Goal: Task Accomplishment & Management: Use online tool/utility

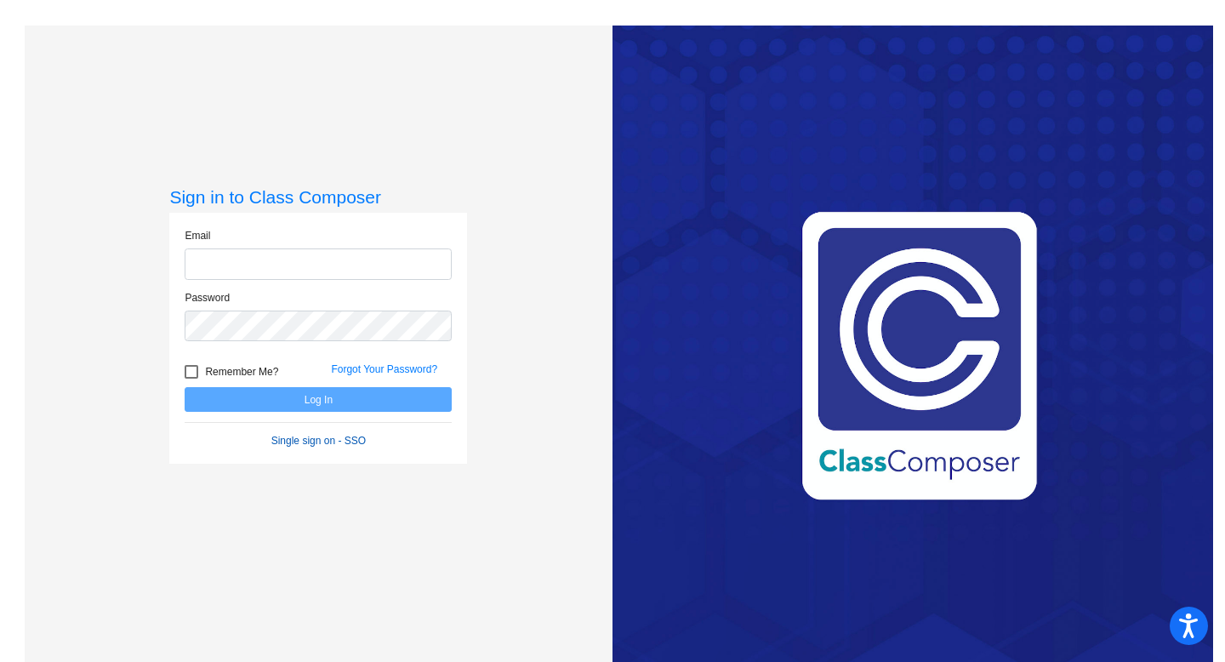
type input "[EMAIL_ADDRESS][DOMAIN_NAME]"
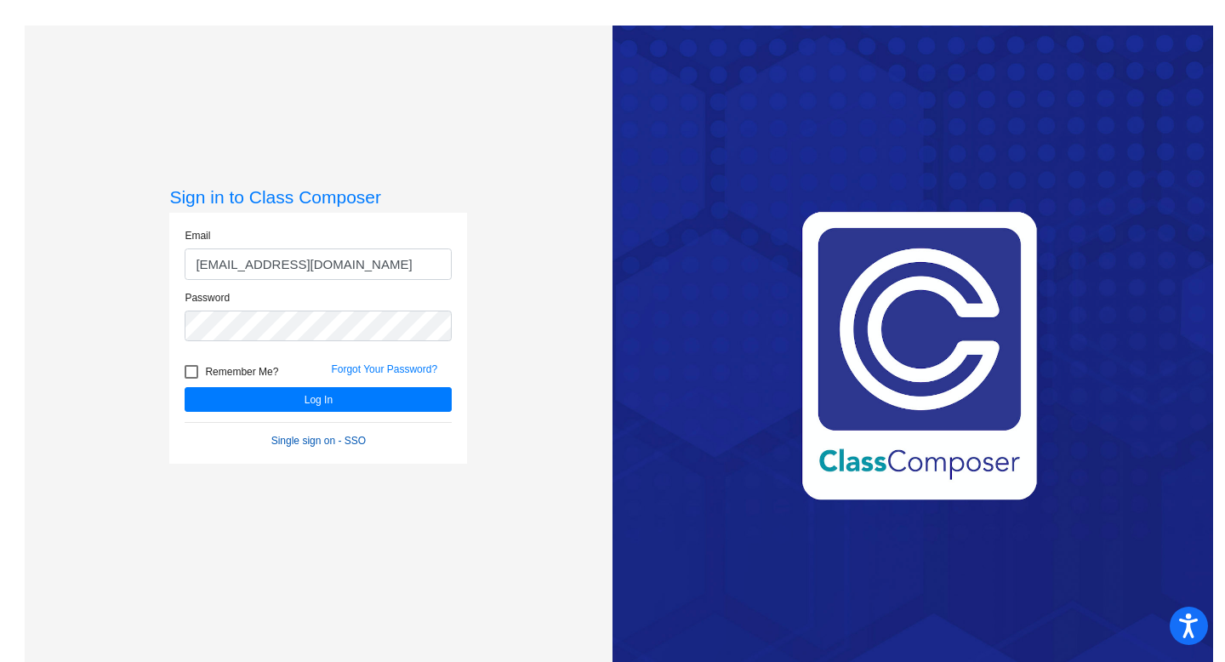
click at [322, 442] on link "Single sign on - SSO" at bounding box center [318, 441] width 94 height 12
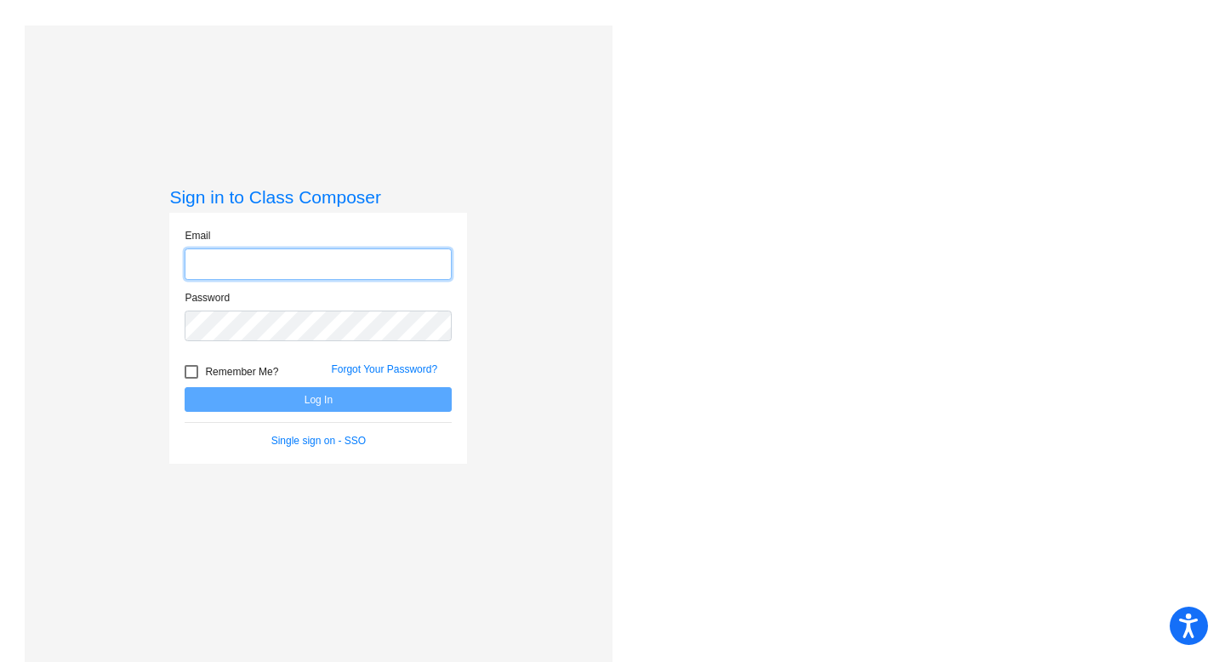
type input "[EMAIL_ADDRESS][DOMAIN_NAME]"
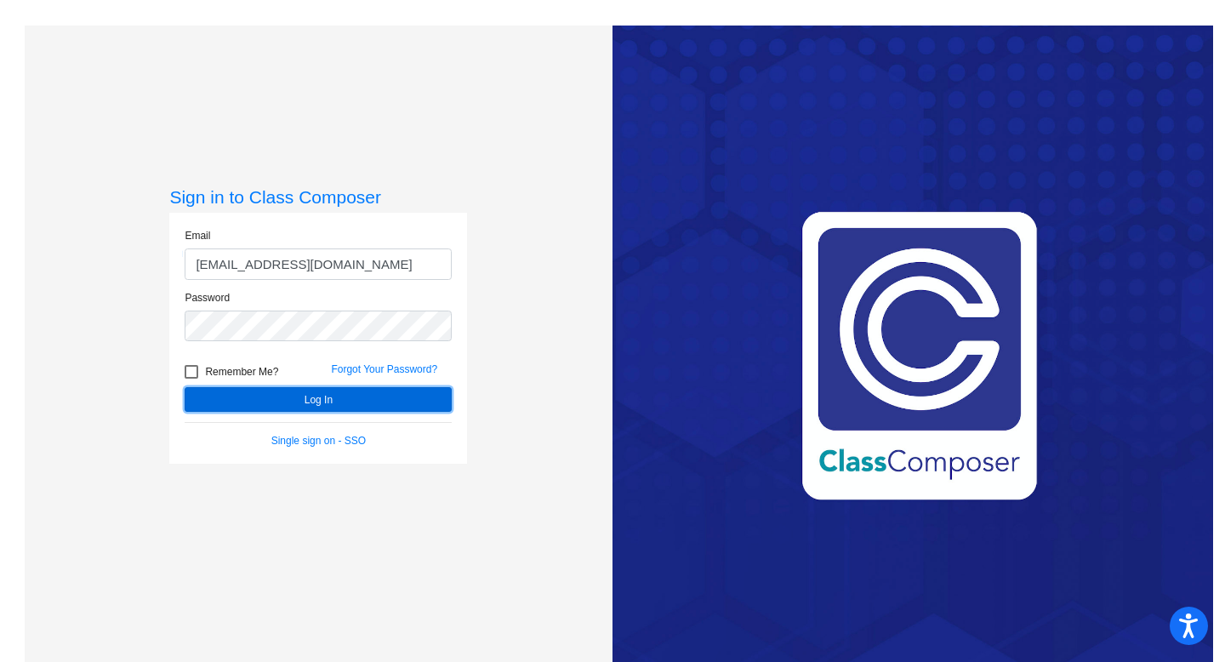
click at [322, 401] on button "Log In" at bounding box center [318, 399] width 267 height 25
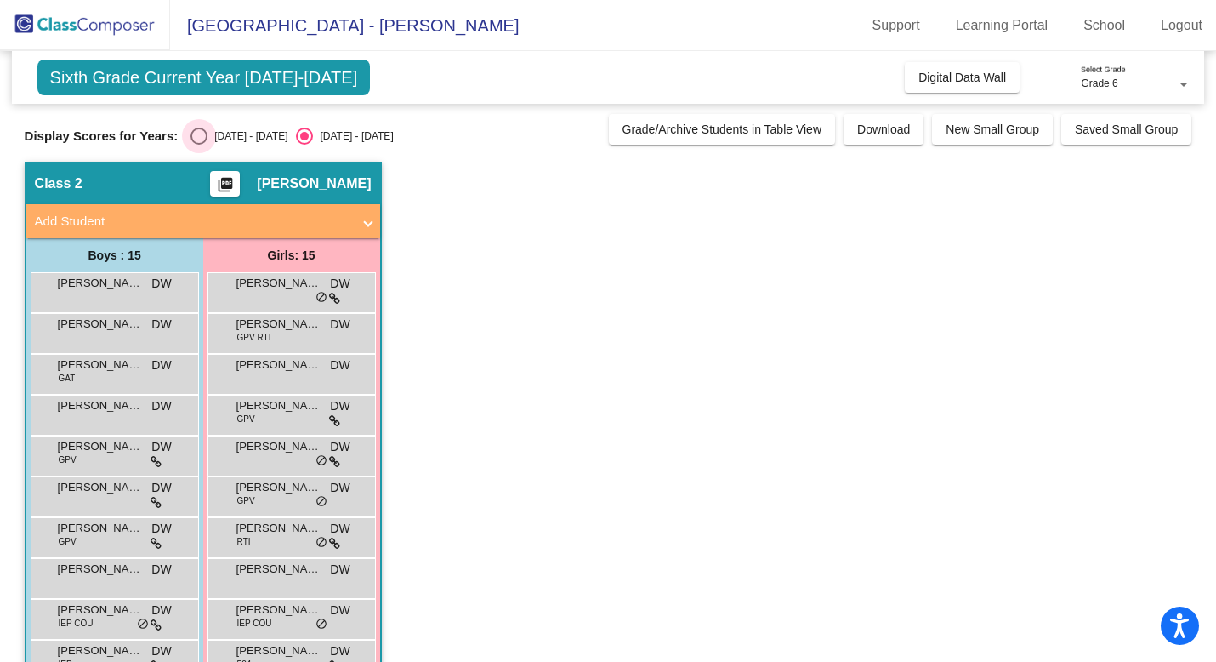
click at [199, 130] on div "Select an option" at bounding box center [199, 136] width 17 height 17
click at [199, 145] on input "[DATE] - [DATE]" at bounding box center [198, 145] width 1 height 1
radio input "true"
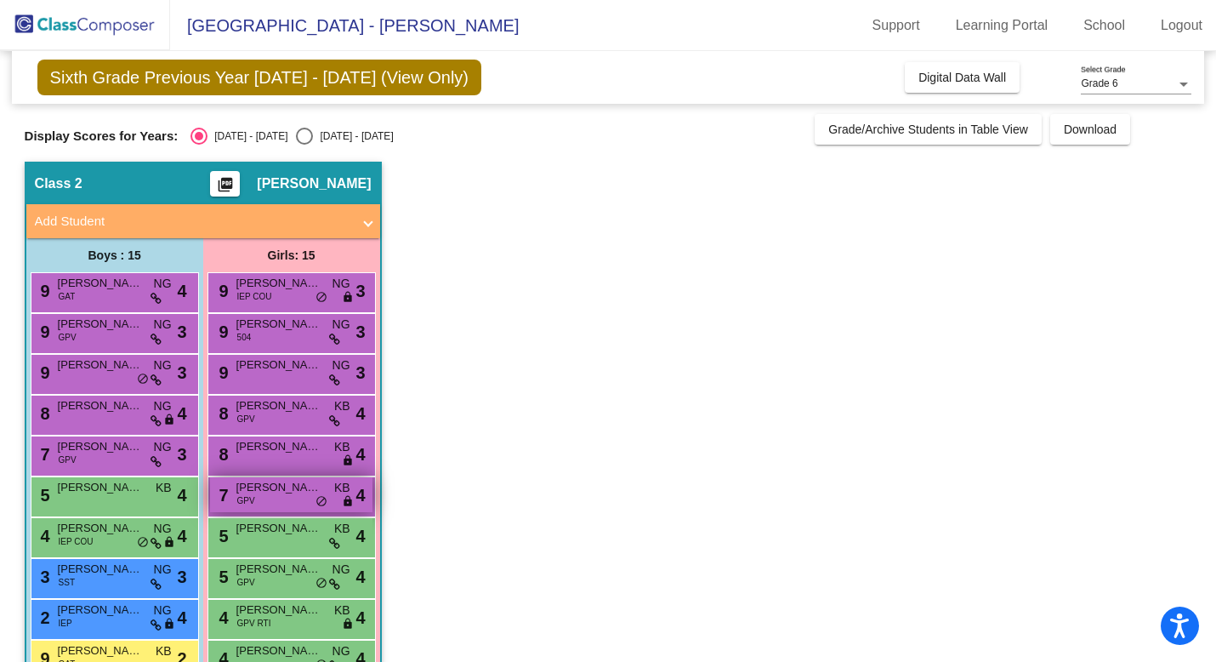
scroll to position [250, 0]
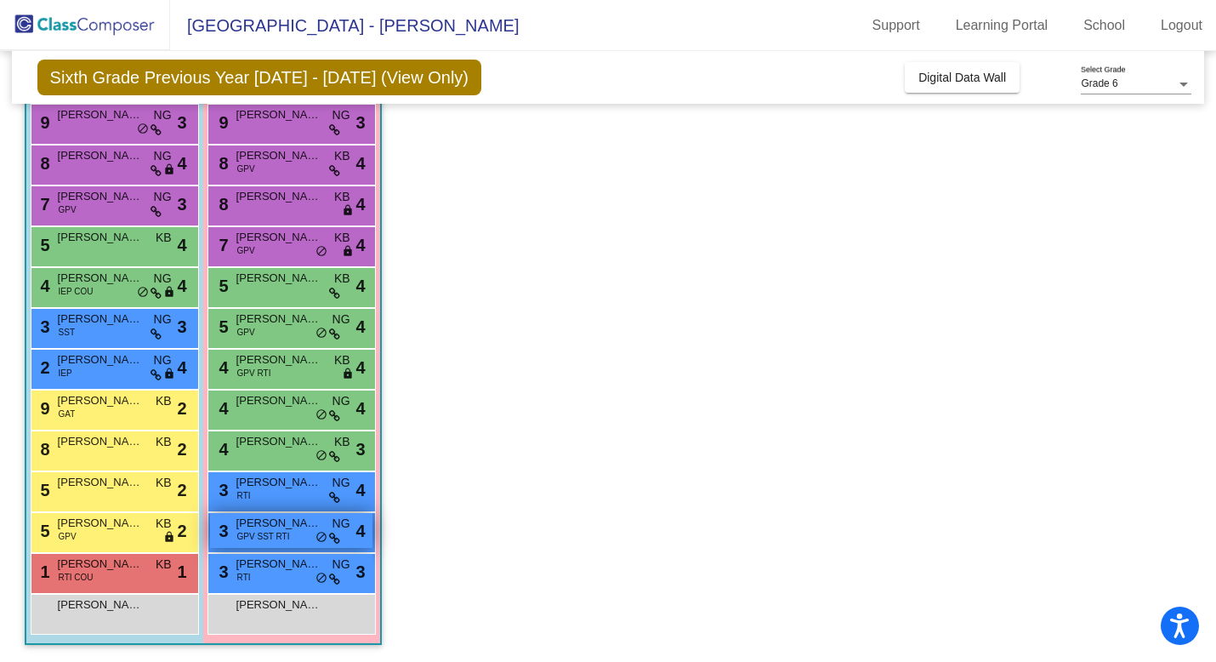
click at [277, 526] on span "[PERSON_NAME]" at bounding box center [278, 523] width 85 height 17
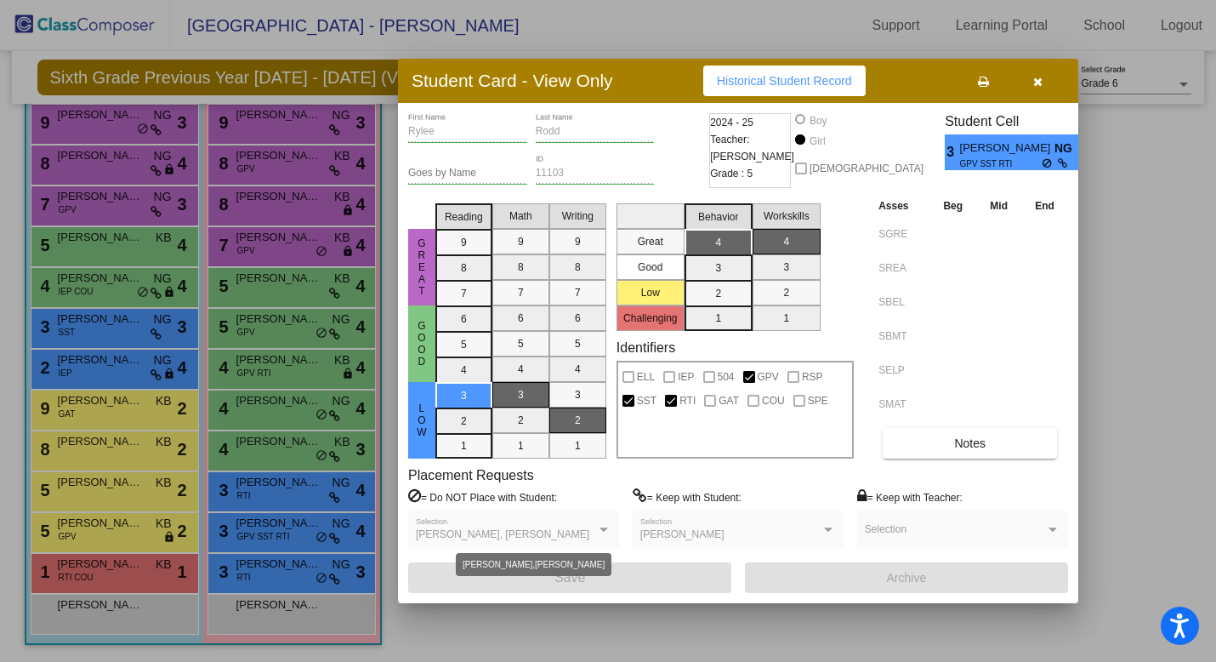
scroll to position [0, 0]
click at [288, 529] on div at bounding box center [608, 331] width 1216 height 662
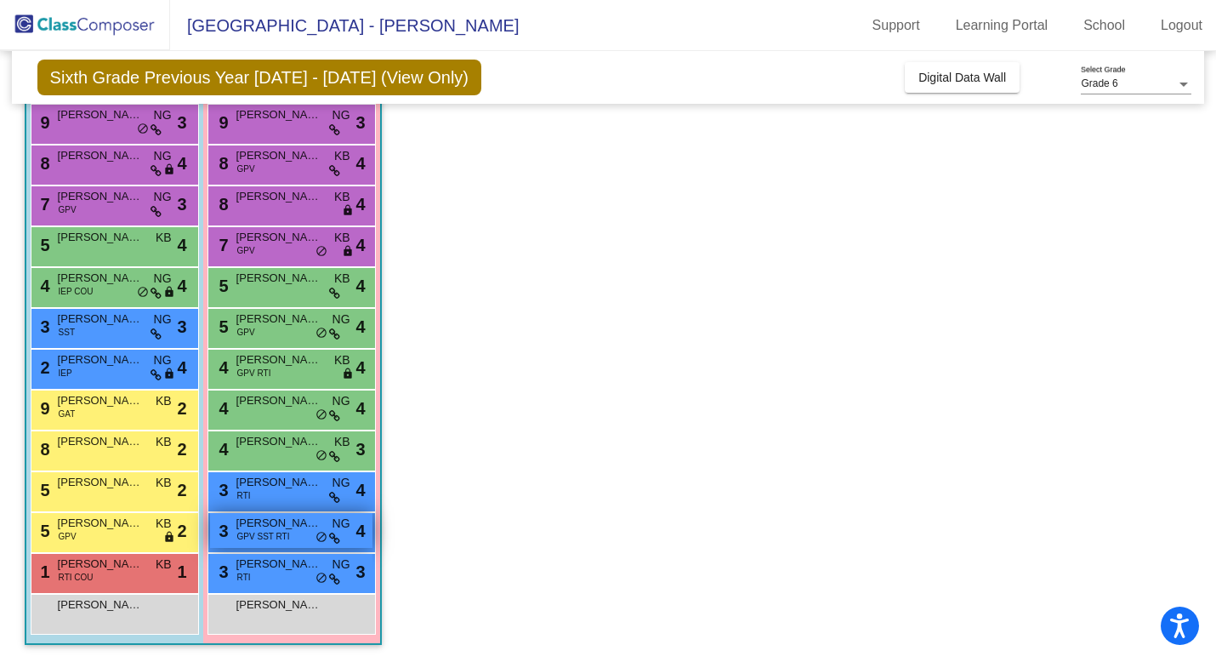
click at [288, 529] on span "[PERSON_NAME]" at bounding box center [278, 523] width 85 height 17
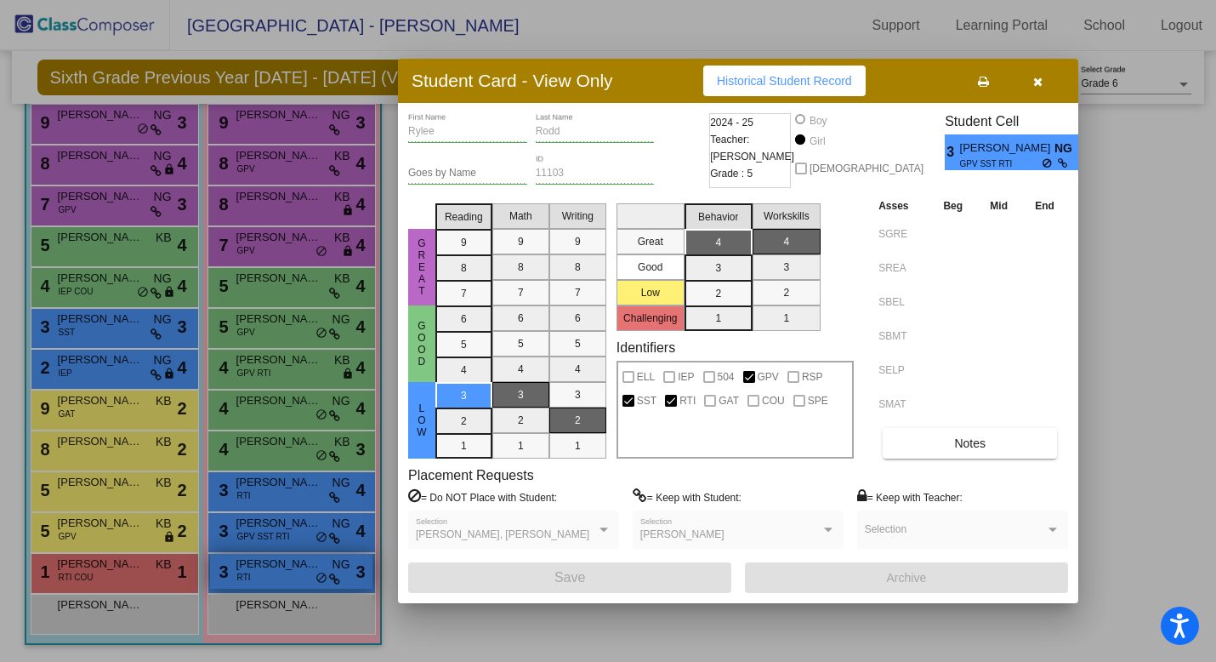
click at [275, 573] on div at bounding box center [608, 331] width 1216 height 662
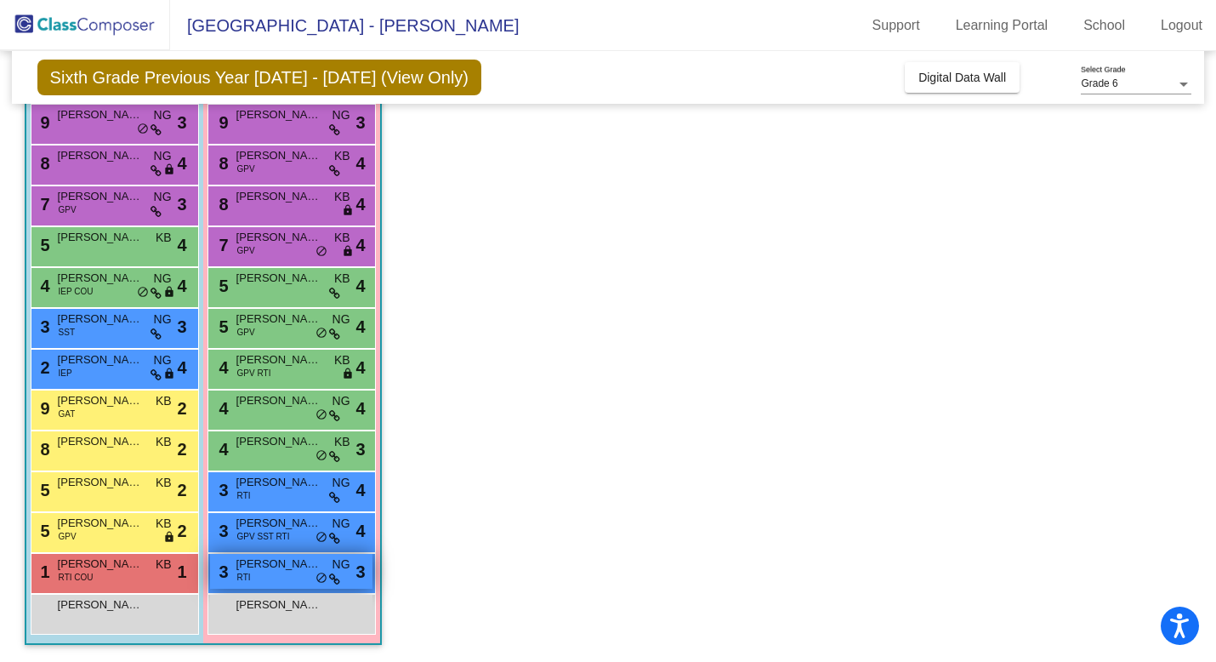
click at [275, 573] on div "3 [PERSON_NAME] RTI NG lock do_not_disturb_alt 3" at bounding box center [291, 571] width 162 height 35
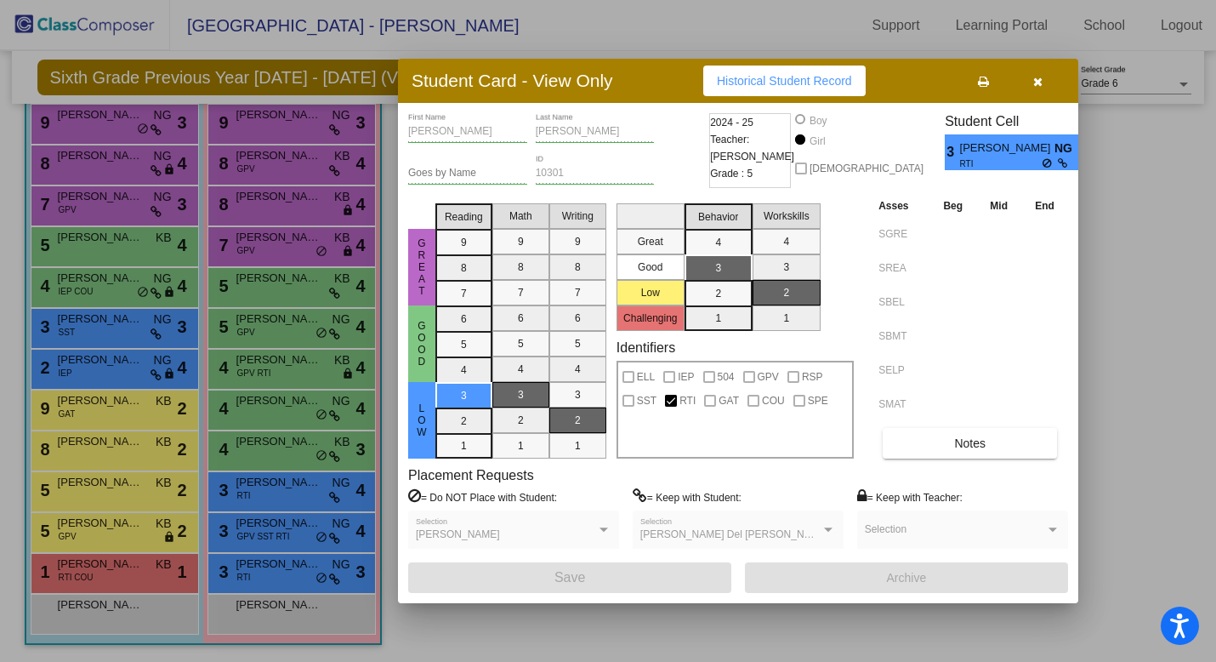
click at [299, 490] on div at bounding box center [608, 331] width 1216 height 662
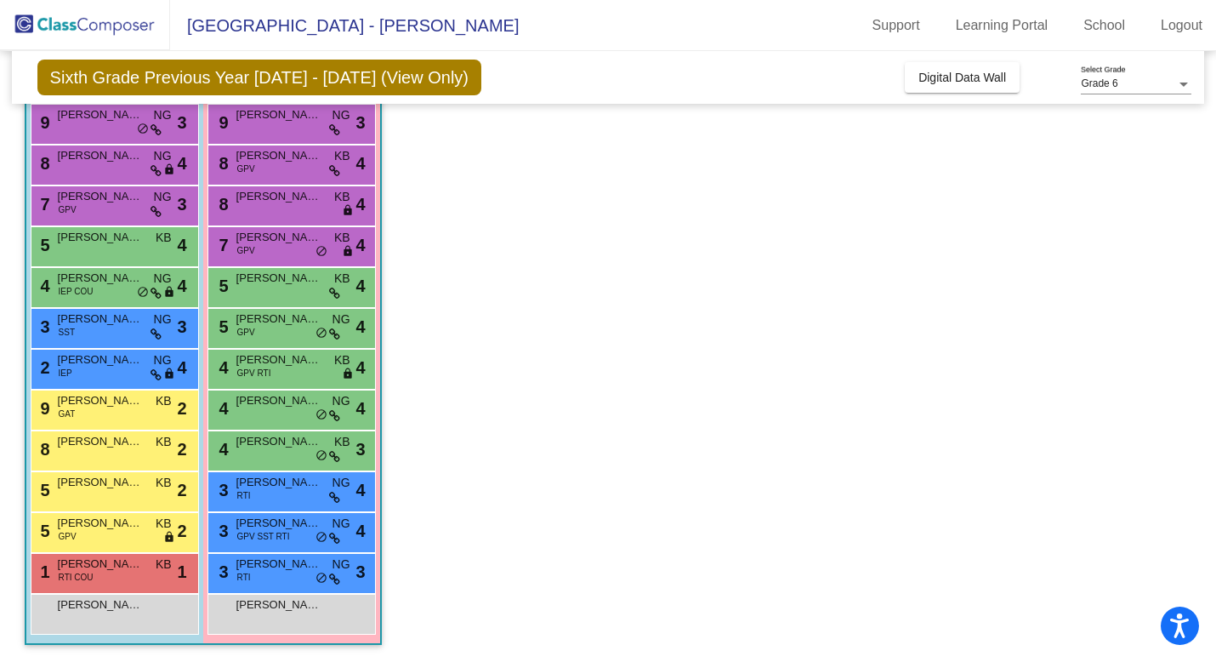
click at [299, 490] on div "3 [PERSON_NAME] RTI NG lock do_not_disturb_alt 4" at bounding box center [291, 489] width 162 height 35
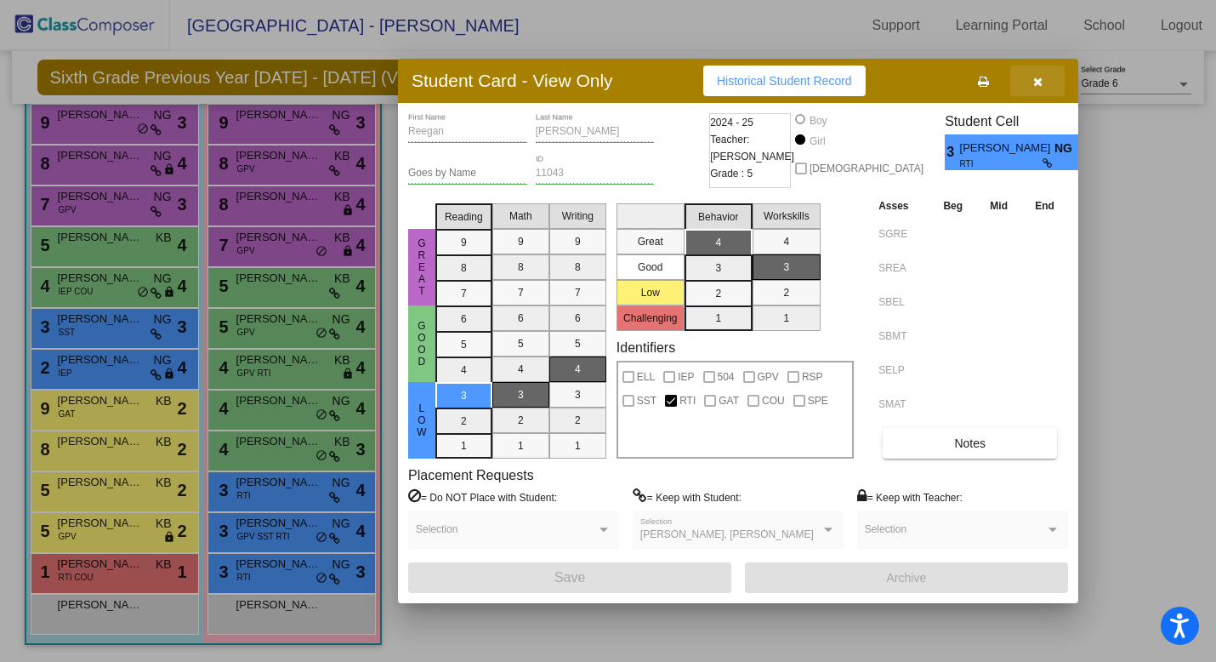
click at [1036, 79] on icon "button" at bounding box center [1037, 82] width 9 height 12
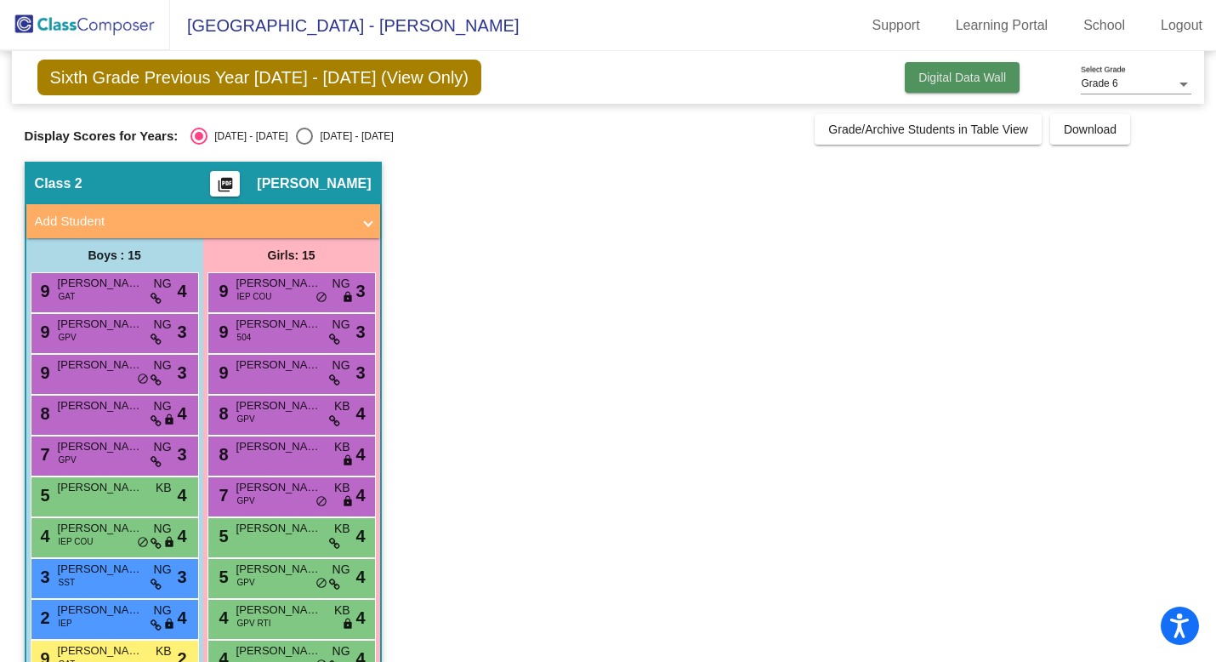
click at [957, 77] on span "Digital Data Wall" at bounding box center [963, 78] width 88 height 14
